Goal: Transaction & Acquisition: Purchase product/service

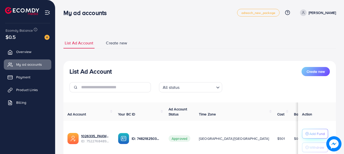
click at [307, 130] on button "Add Fund" at bounding box center [315, 133] width 26 height 10
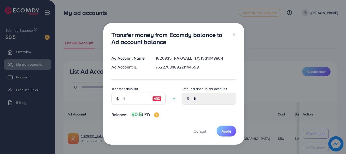
click at [228, 31] on div at bounding box center [232, 39] width 8 height 17
click at [232, 34] on icon at bounding box center [234, 34] width 4 height 4
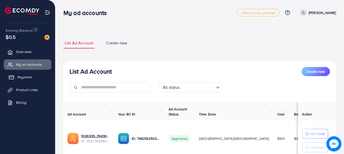
click at [18, 78] on span "Payment" at bounding box center [24, 76] width 14 height 5
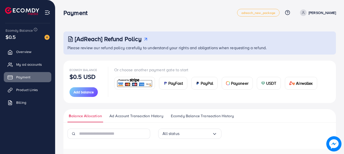
click at [170, 86] on div "PayFast" at bounding box center [173, 83] width 28 height 12
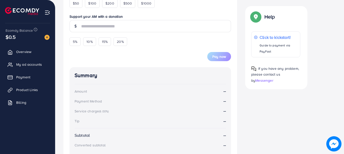
scroll to position [57, 0]
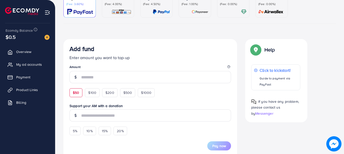
click at [78, 95] on span "$50" at bounding box center [76, 92] width 6 height 5
type input "**"
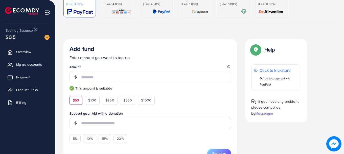
click at [225, 151] on span "Pay now" at bounding box center [219, 152] width 14 height 5
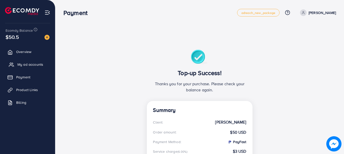
click at [17, 67] on link "My ad accounts" at bounding box center [28, 64] width 48 height 10
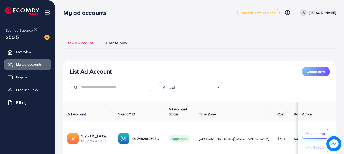
click at [311, 133] on p "Add Fund" at bounding box center [317, 133] width 15 height 6
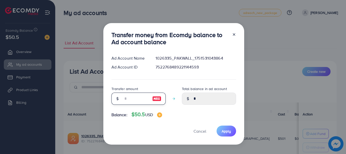
click at [126, 101] on input "number" at bounding box center [135, 98] width 25 height 12
type input "*"
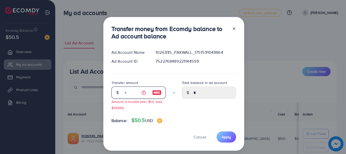
type input "****"
type input "**"
type input "*****"
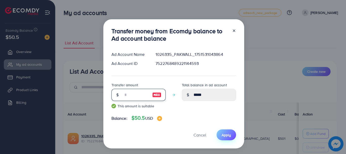
type input "**"
click at [224, 136] on span "Apply" at bounding box center [225, 134] width 9 height 5
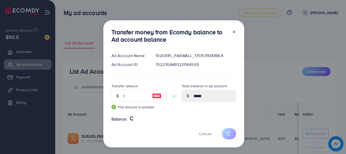
type input "*"
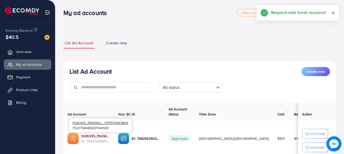
click at [99, 137] on link "1026335_PAKWALL_1751531043864" at bounding box center [95, 135] width 29 height 5
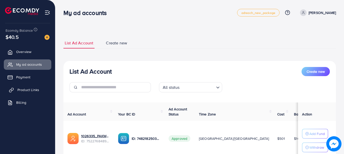
click at [26, 88] on span "Product Links" at bounding box center [28, 89] width 22 height 5
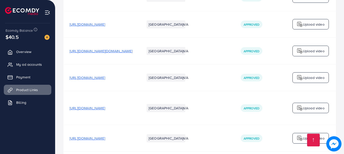
scroll to position [3048, 0]
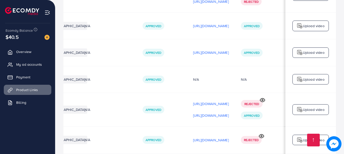
scroll to position [0, 153]
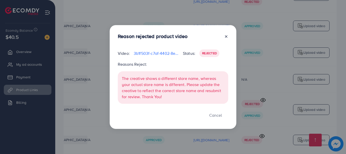
click at [227, 35] on icon at bounding box center [226, 36] width 4 height 4
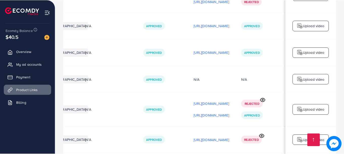
scroll to position [0, 152]
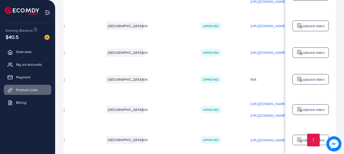
scroll to position [0, 10]
